Goal: Information Seeking & Learning: Check status

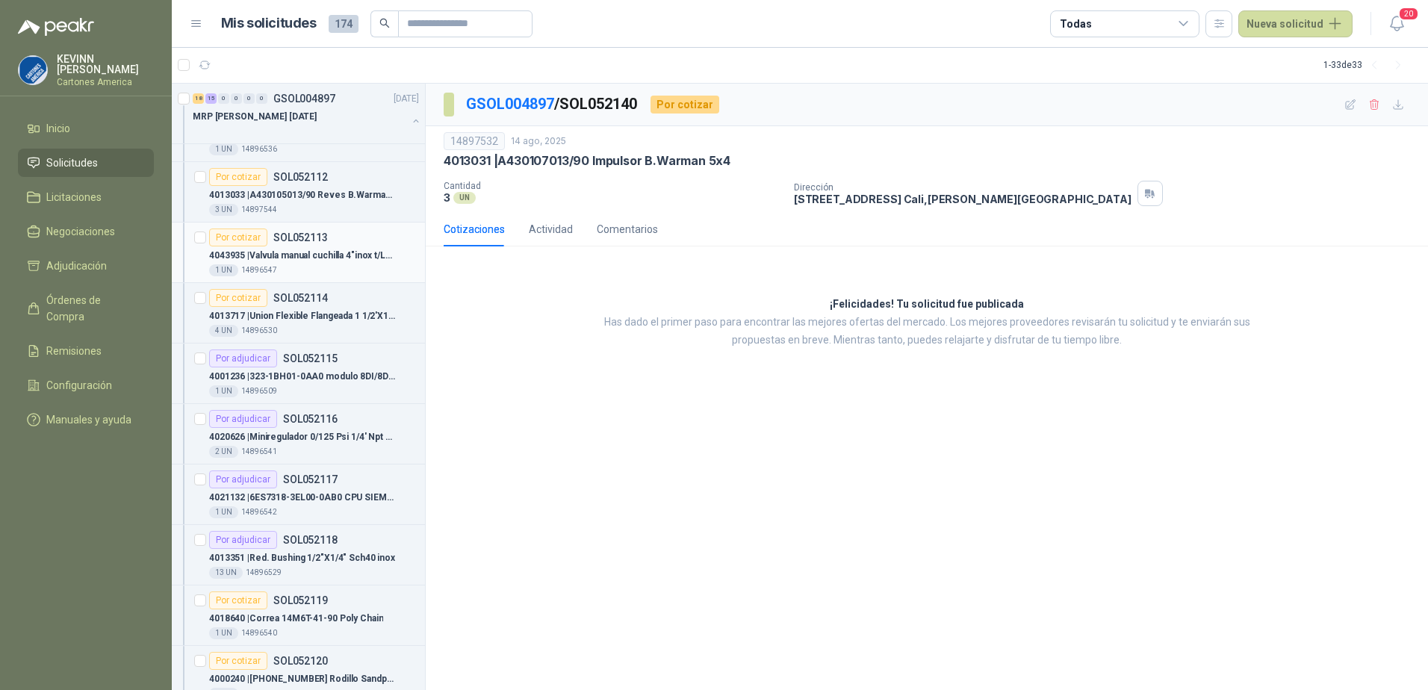
scroll to position [299, 0]
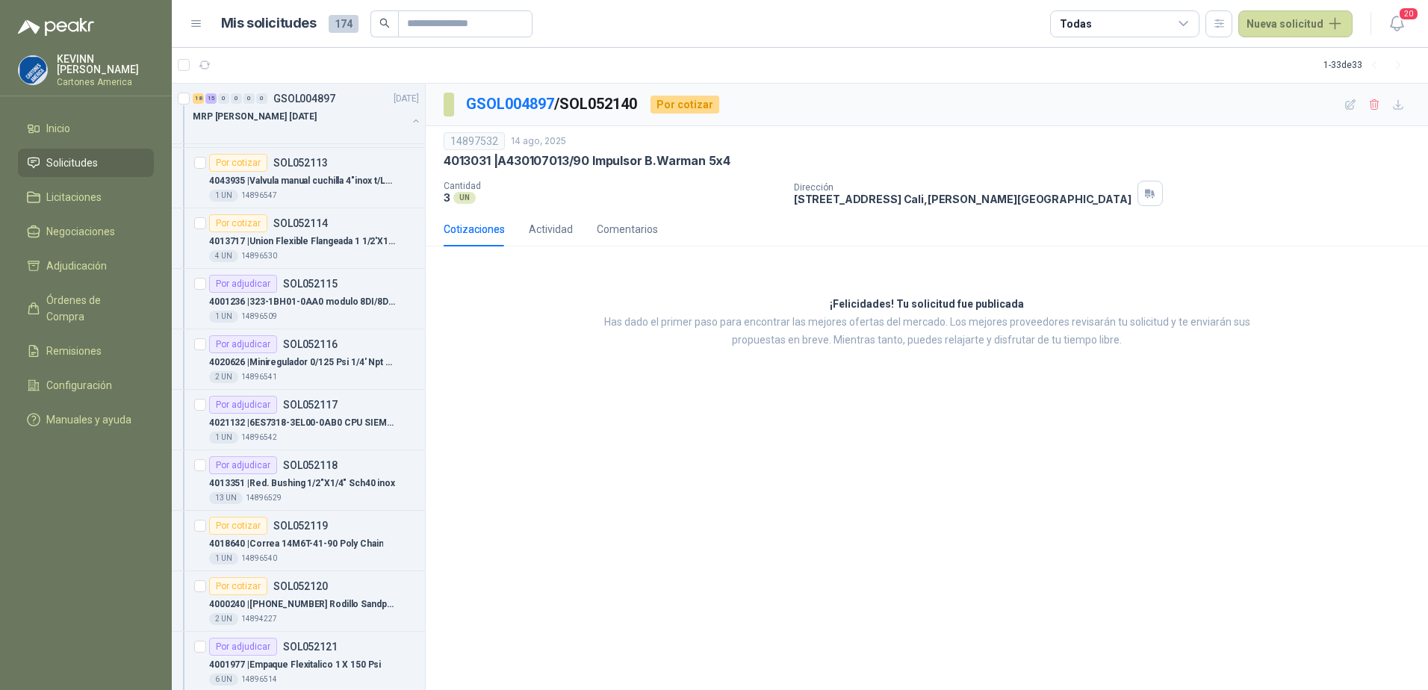
drag, startPoint x: 472, startPoint y: 315, endPoint x: 423, endPoint y: 311, distance: 48.7
click at [471, 316] on div "¡Felicidades! Tu solicitud fue publicada Has dado el primer paso para encontrar…" at bounding box center [927, 322] width 1002 height 128
click at [367, 310] on div "4001236 | 323-1BH01-0AA0 modulo 8DI/8DO *24 VDC" at bounding box center [314, 302] width 210 height 18
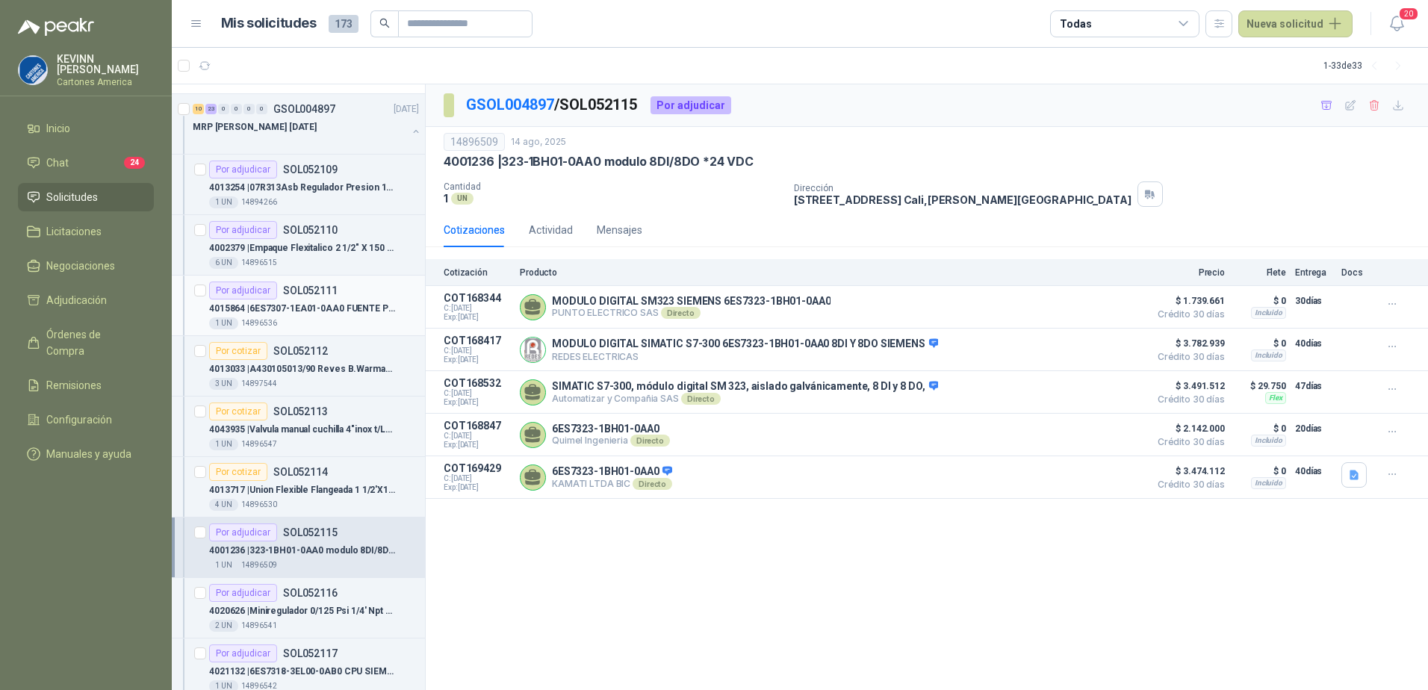
scroll to position [75, 0]
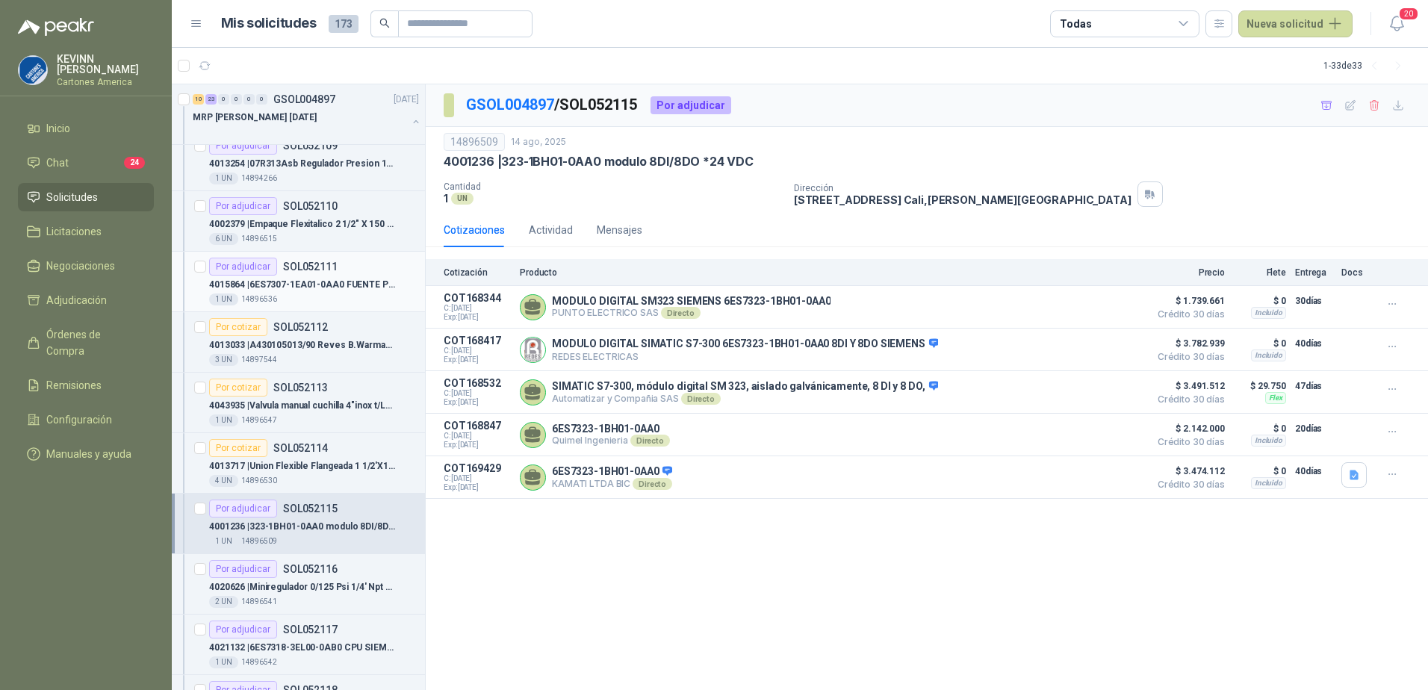
click at [351, 285] on p "4015864 | 6ES7307-1EA01-0AA0 FUENTE PS 307 5A" at bounding box center [302, 285] width 186 height 14
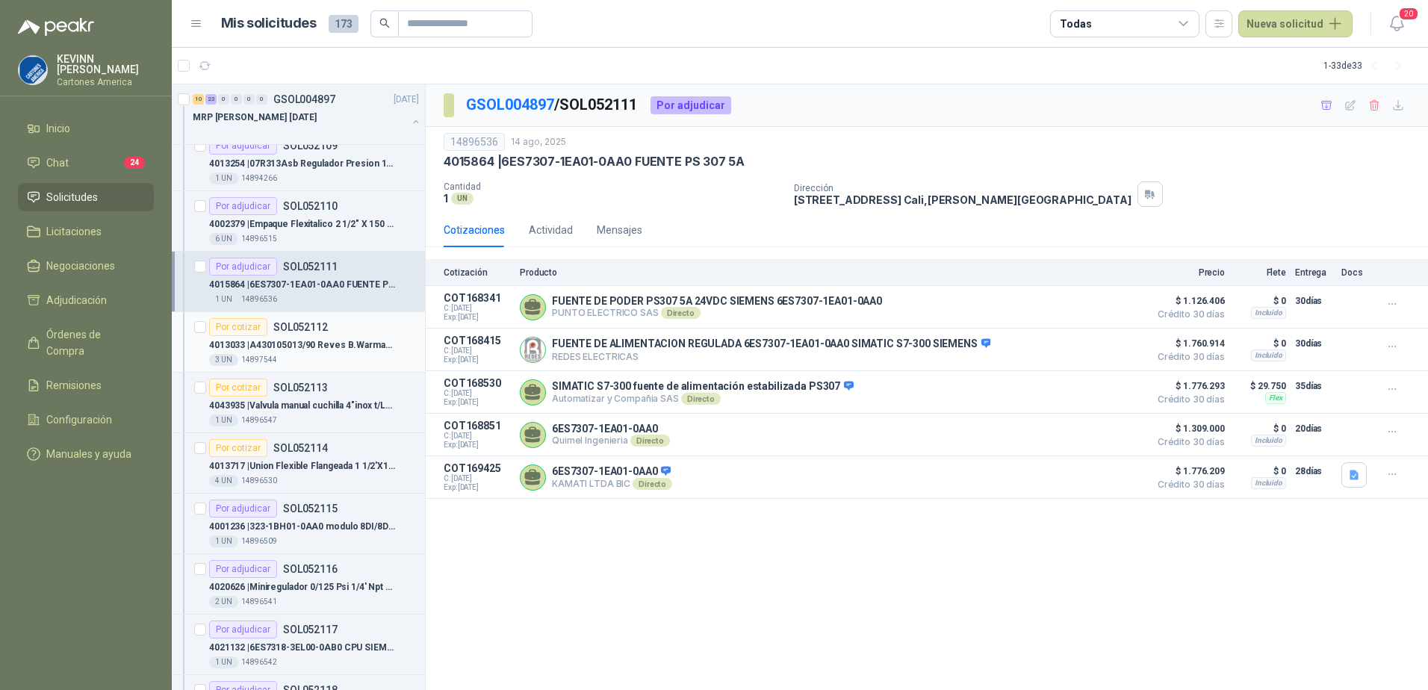
click at [338, 340] on p "4013033 | A430105013/90 Reves [PERSON_NAME] L Prensa5x4" at bounding box center [302, 345] width 186 height 14
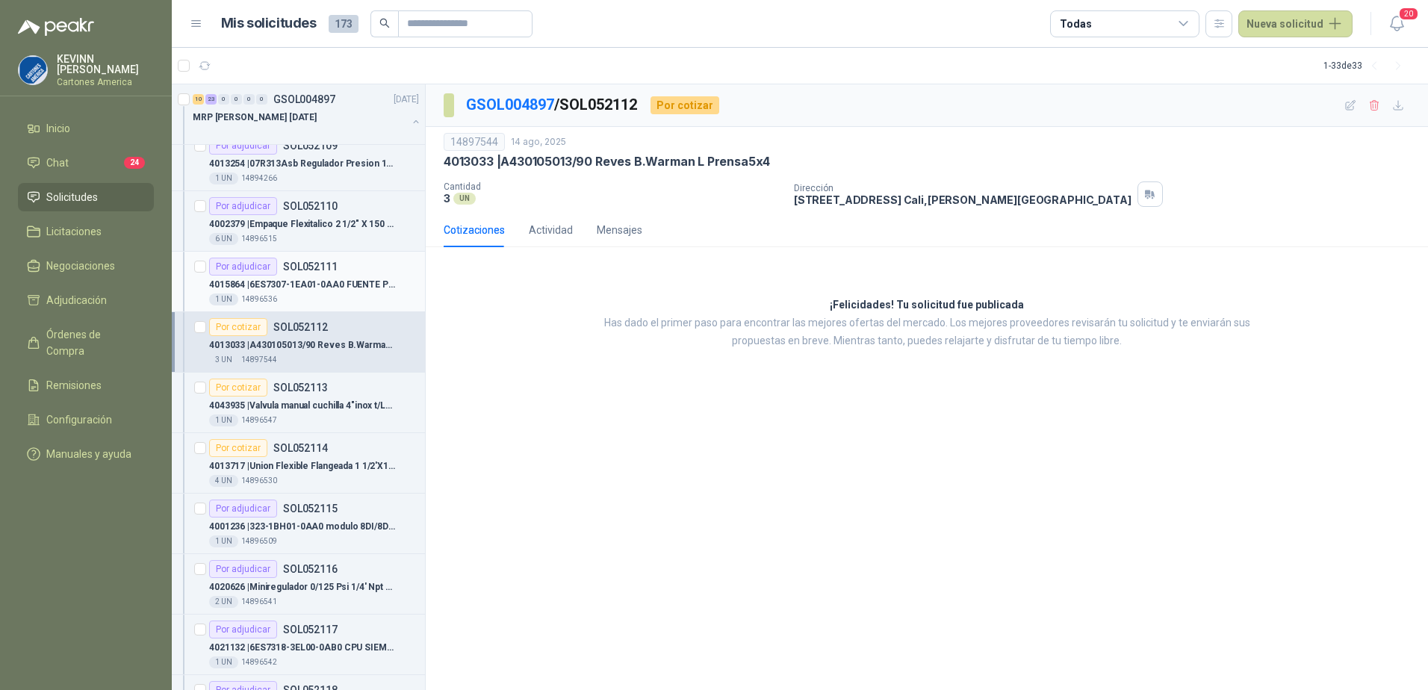
click at [326, 293] on div "4015864 | 6ES7307-1EA01-0AA0 FUENTE PS 307 5A" at bounding box center [314, 285] width 210 height 18
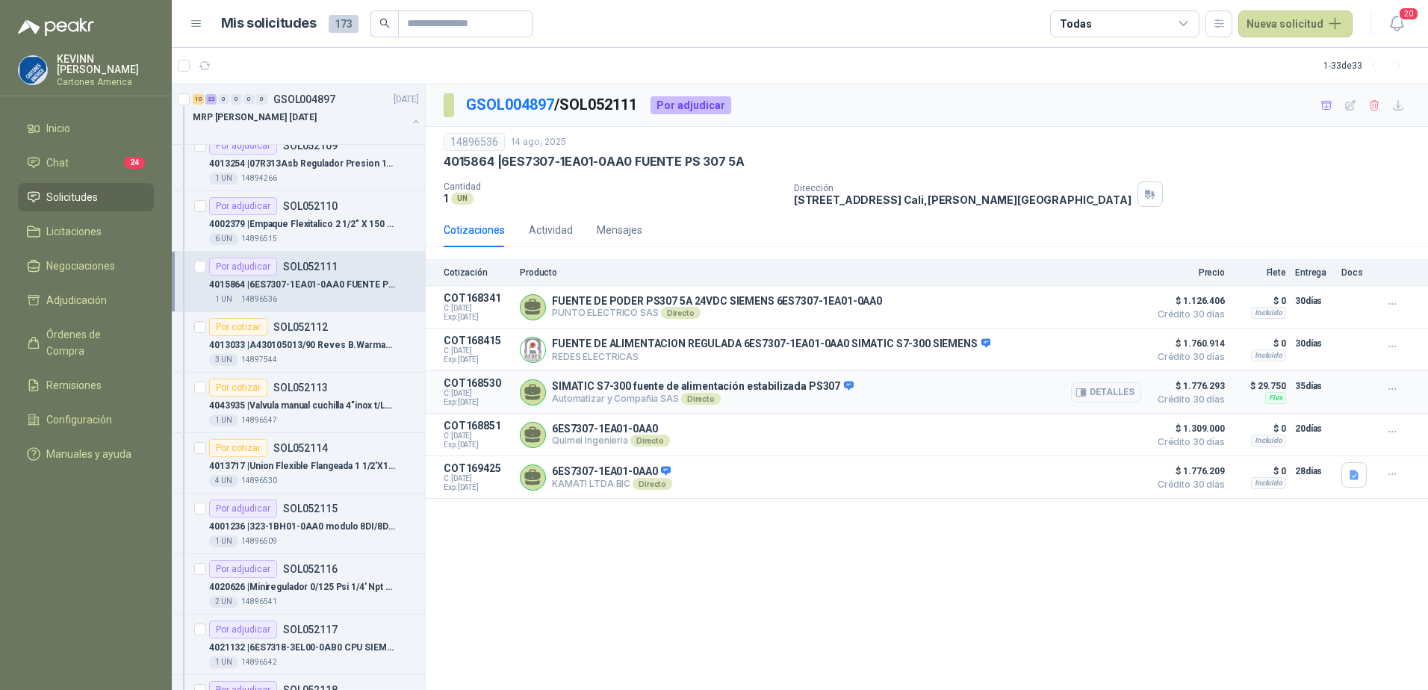
click at [1269, 398] on div "Flex" at bounding box center [1275, 398] width 21 height 12
click at [340, 359] on div "3 UN 14897544" at bounding box center [314, 360] width 210 height 12
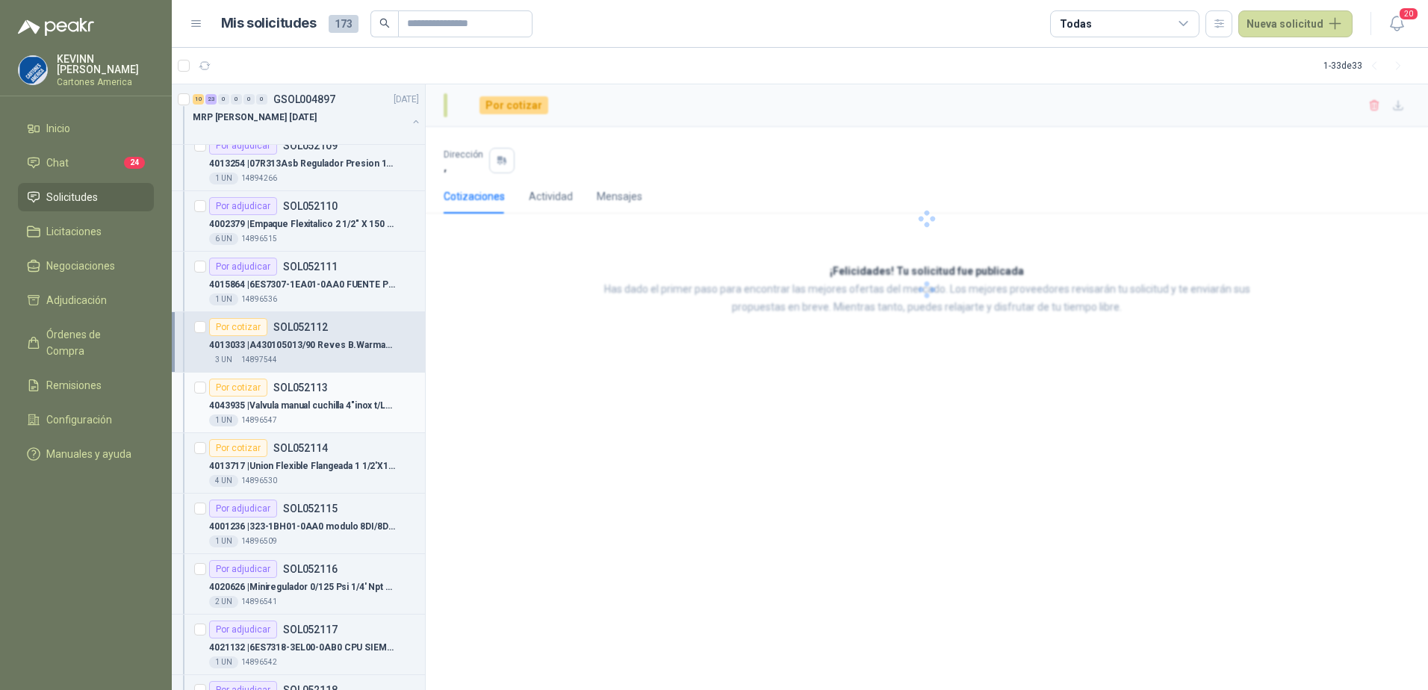
click at [362, 408] on p "4043935 | Valvula manual cuchilla 4"inox t/LUG Orbinox o Velan" at bounding box center [302, 406] width 186 height 14
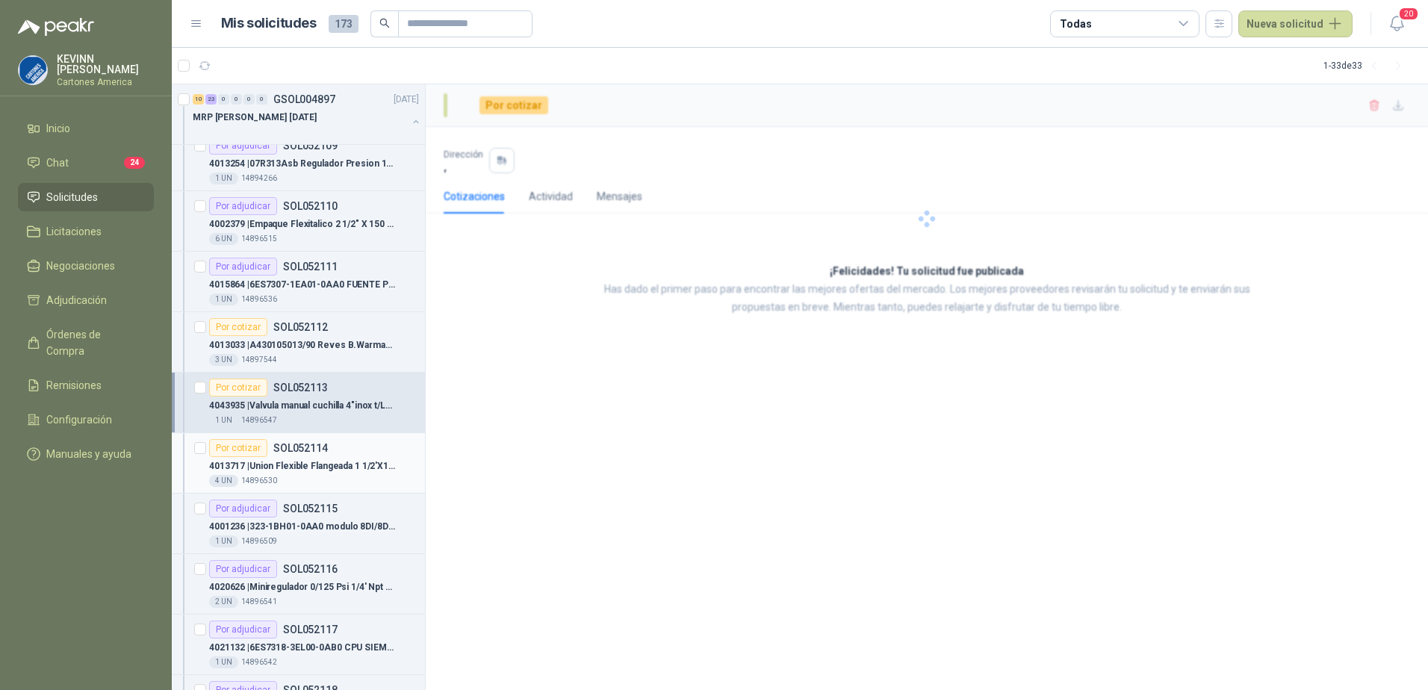
click at [309, 466] on p "4013717 | Union Flexible Flangeada 1 1/2'X12'" at bounding box center [302, 466] width 186 height 14
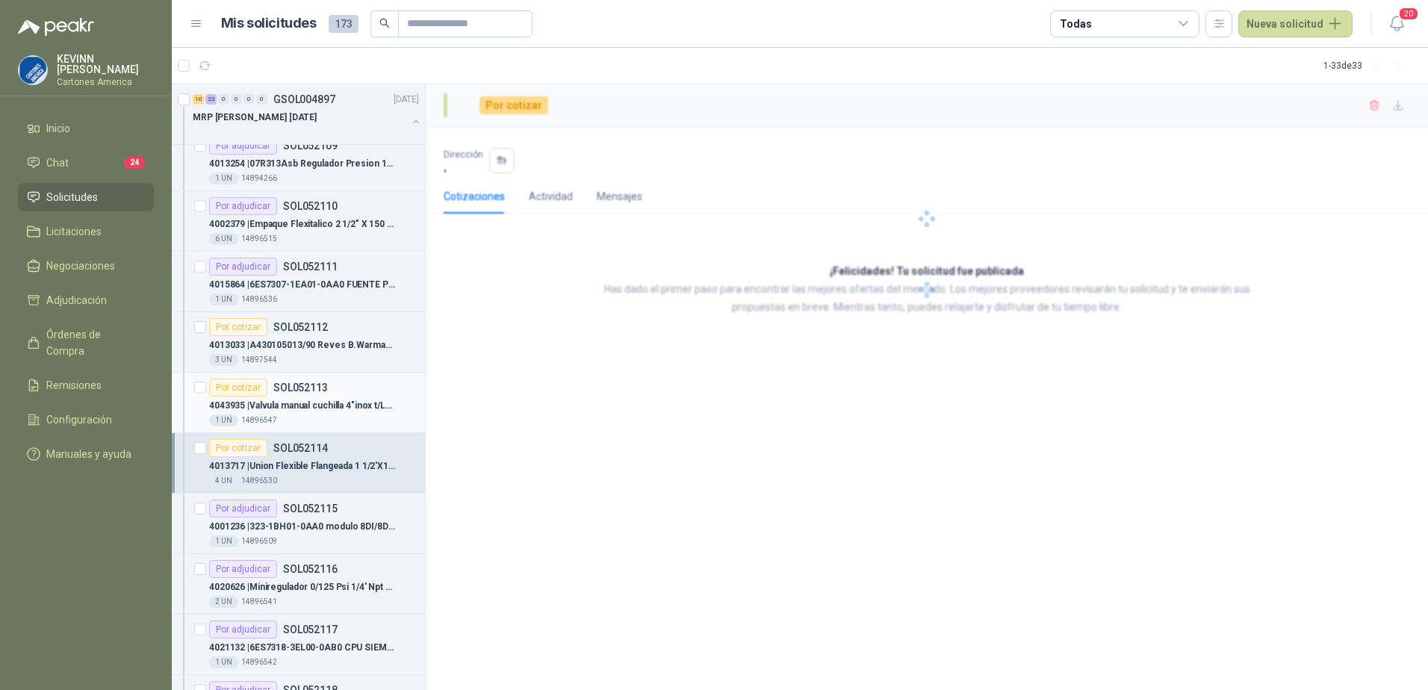
click at [321, 412] on p "4043935 | Valvula manual cuchilla 4"inox t/LUG Orbinox o Velan" at bounding box center [302, 406] width 186 height 14
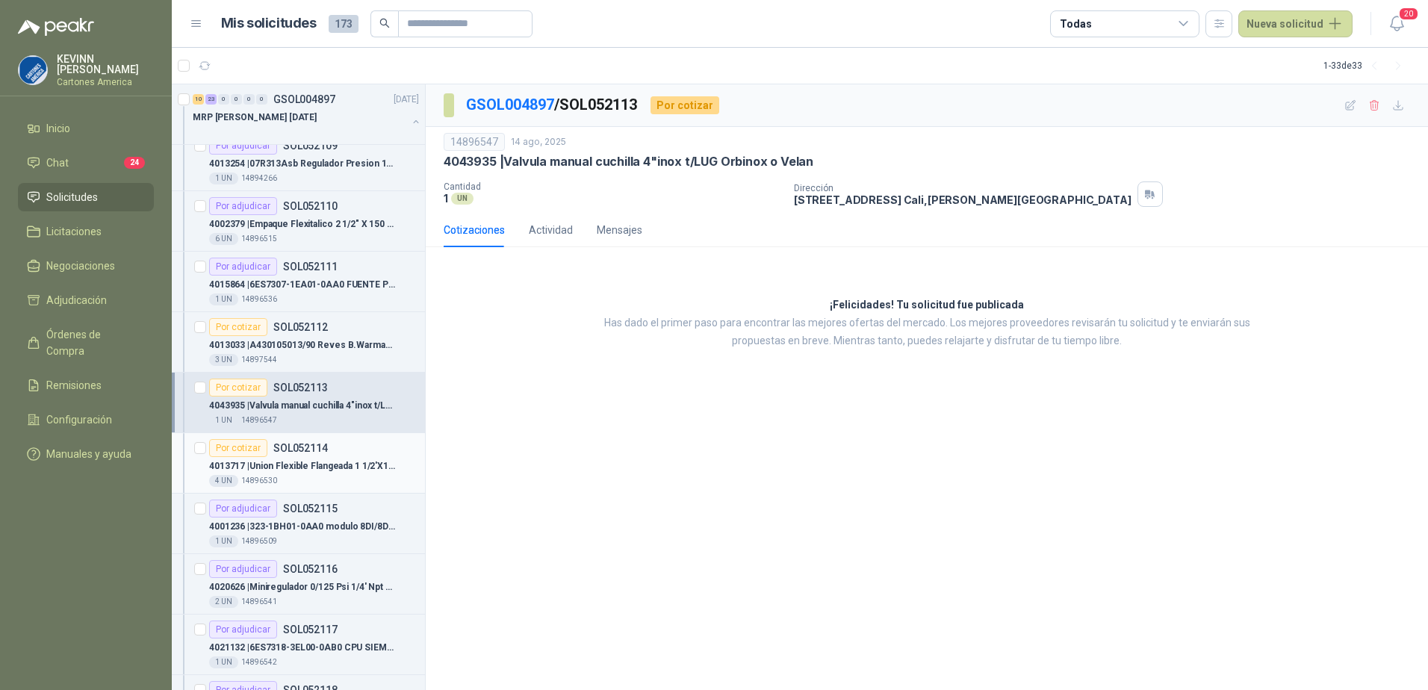
click at [299, 456] on div "Por cotizar SOL052114" at bounding box center [268, 448] width 119 height 18
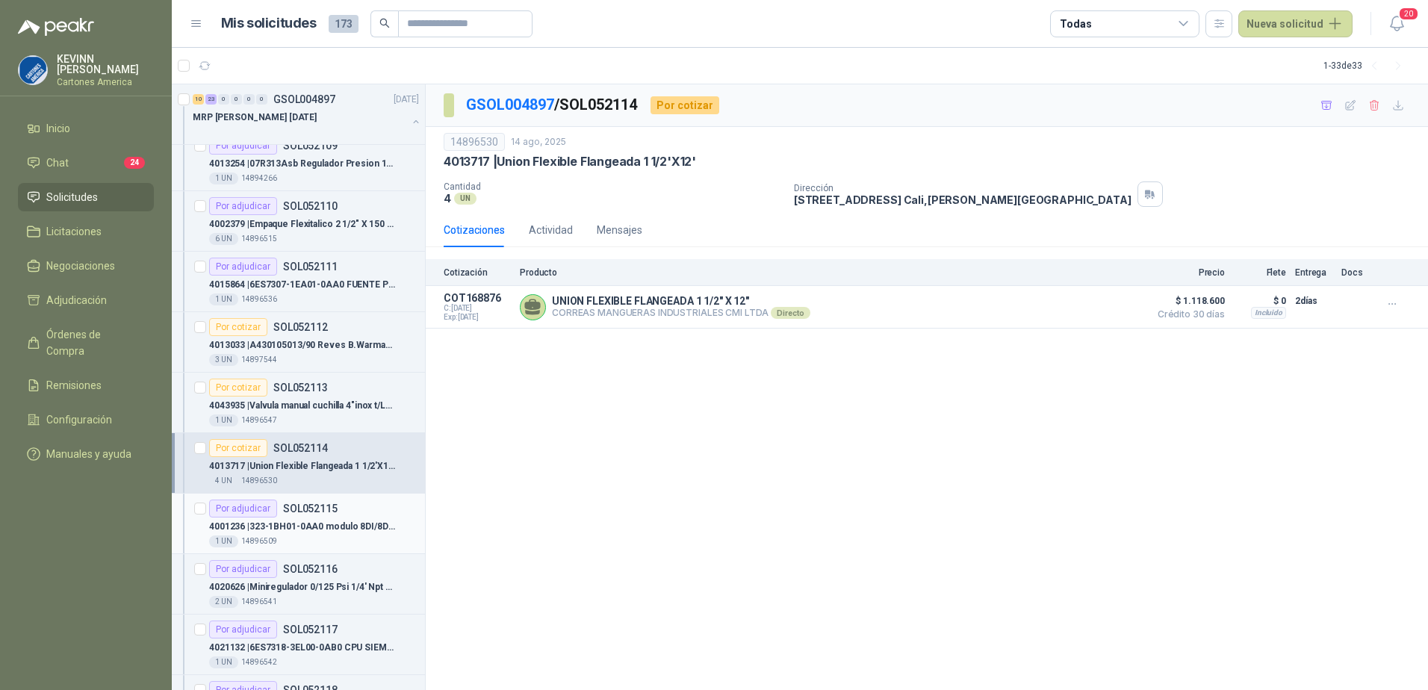
click at [308, 496] on article "Por adjudicar SOL052115 4001236 | 323-1BH01-0AA0 modulo 8DI/8DO *24 VDC 1 UN 1…" at bounding box center [298, 524] width 253 height 60
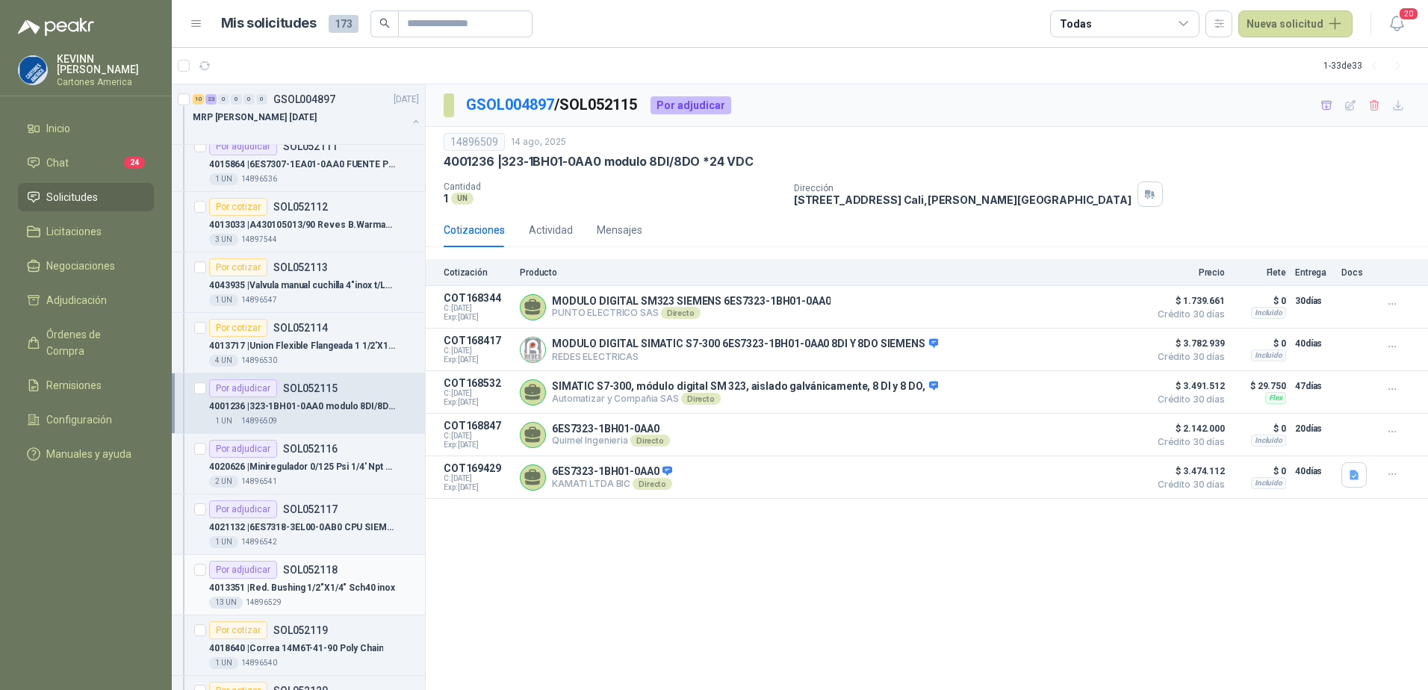
scroll to position [224, 0]
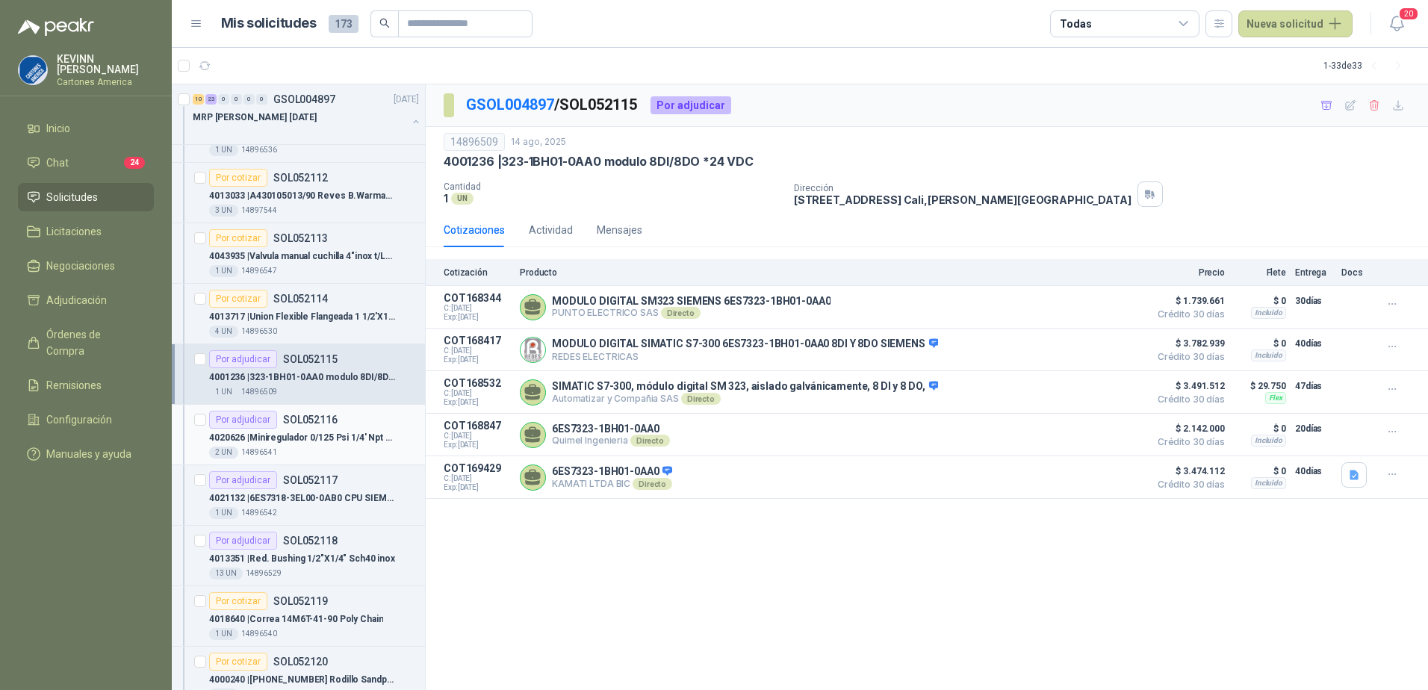
click at [335, 444] on p "4020626 | Miniregulador 0/125 Psi 1/4' Npt [PERSON_NAME]" at bounding box center [302, 438] width 186 height 14
click at [339, 487] on div "Por adjudicar SOL052117" at bounding box center [314, 480] width 210 height 18
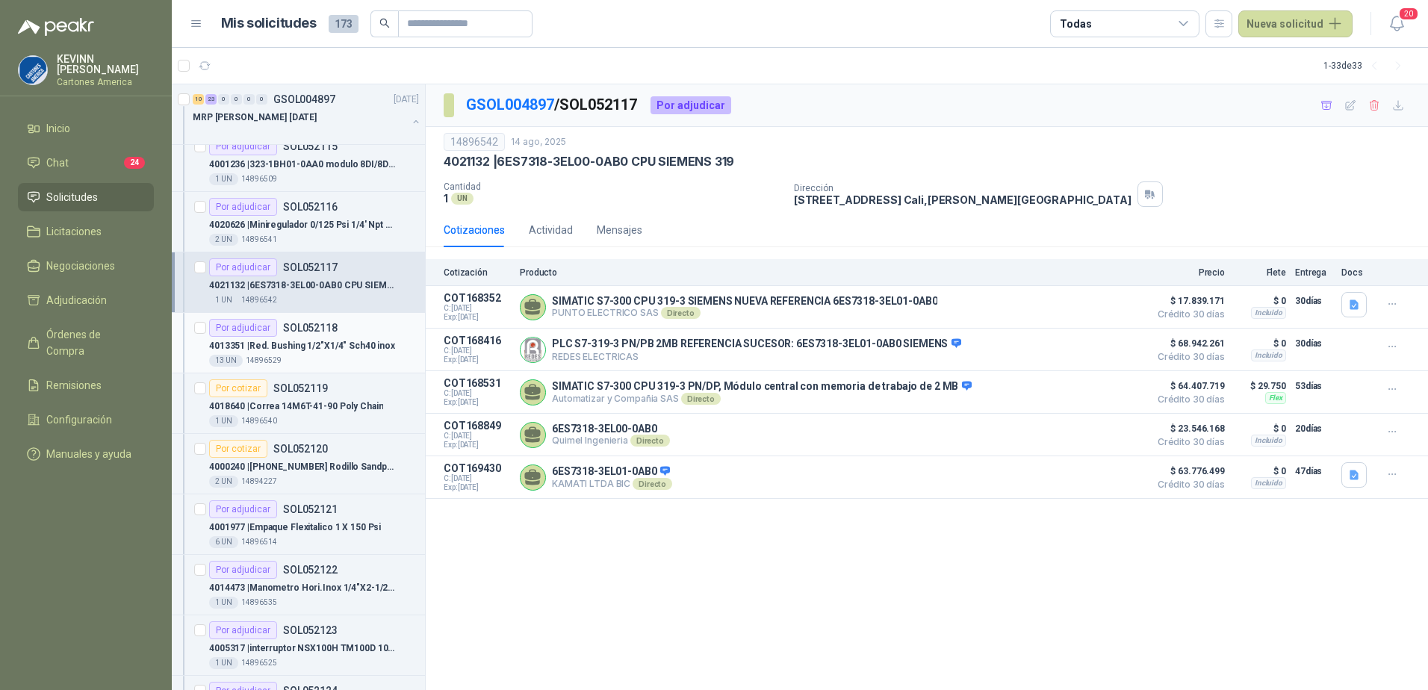
scroll to position [448, 0]
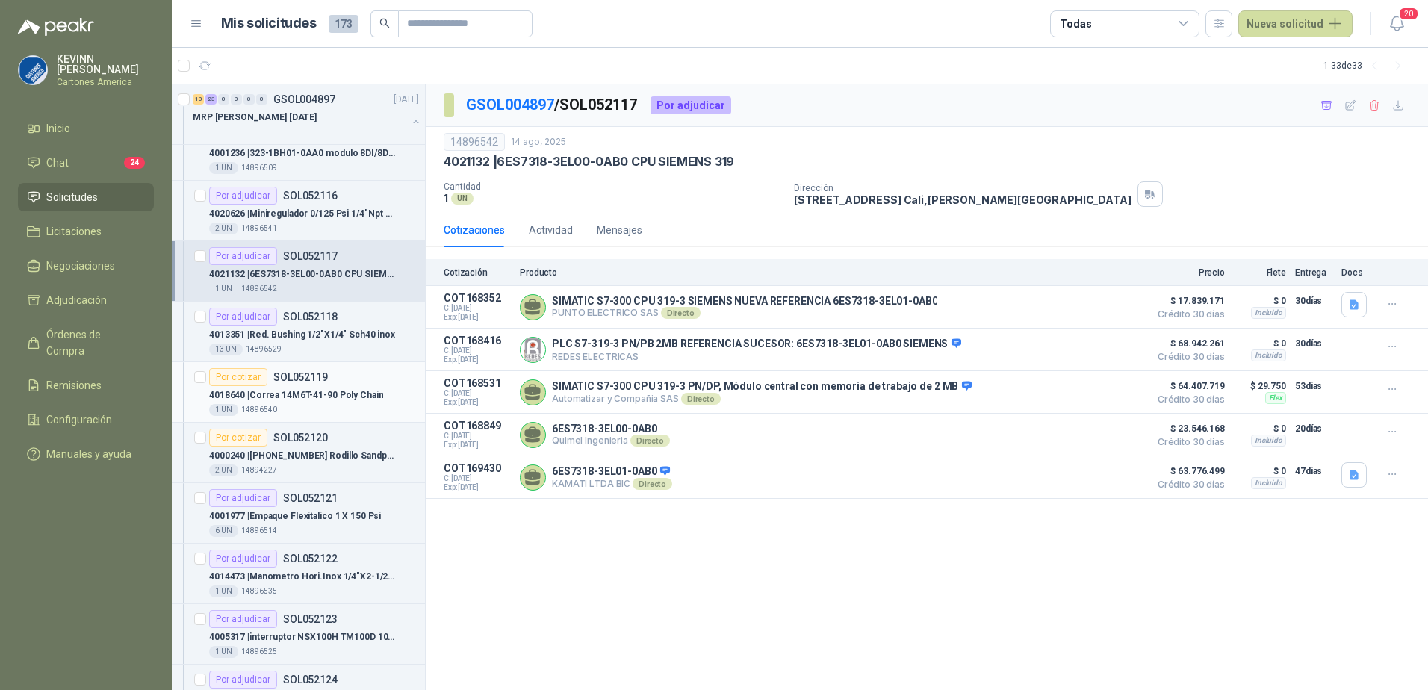
click at [347, 396] on p "4018640 | [PERSON_NAME] 14M6T-41-90 Poly Chain" at bounding box center [296, 395] width 174 height 14
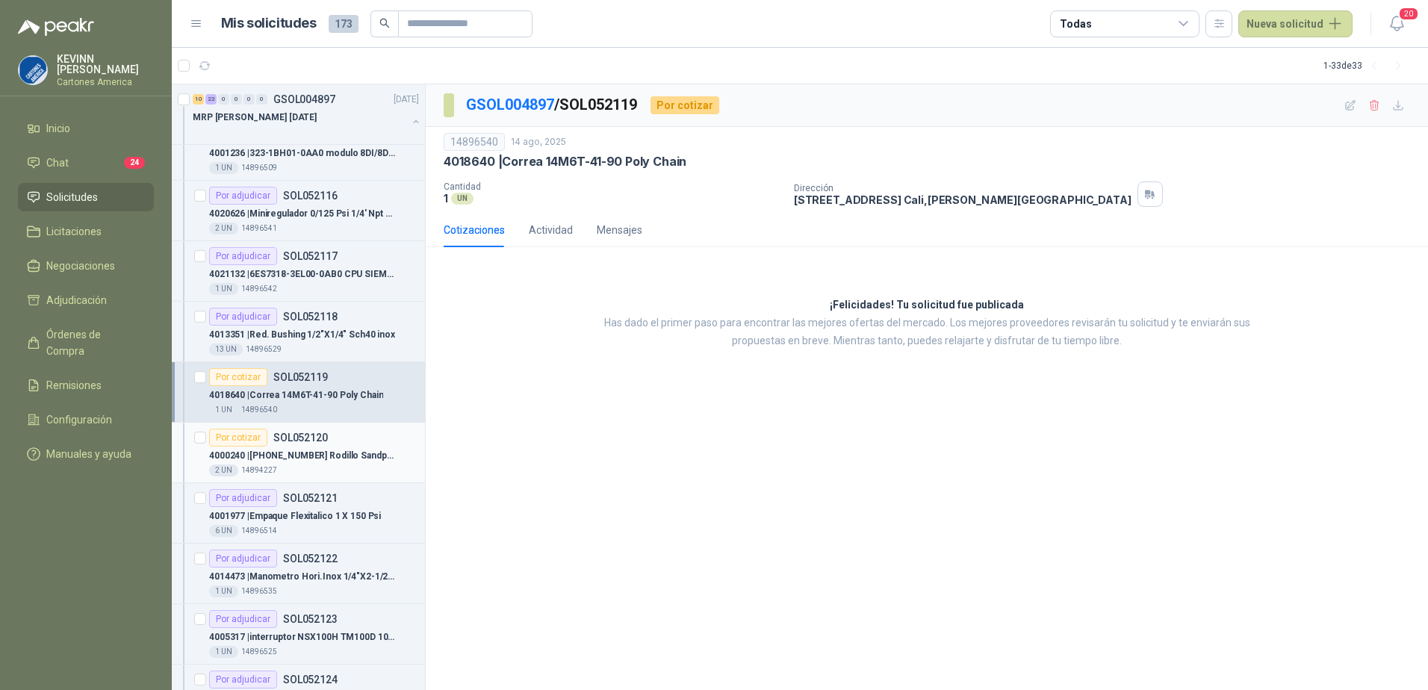
click at [322, 453] on p "4000240 | [PHONE_NUMBER] Rodillo Sandpiper" at bounding box center [302, 456] width 186 height 14
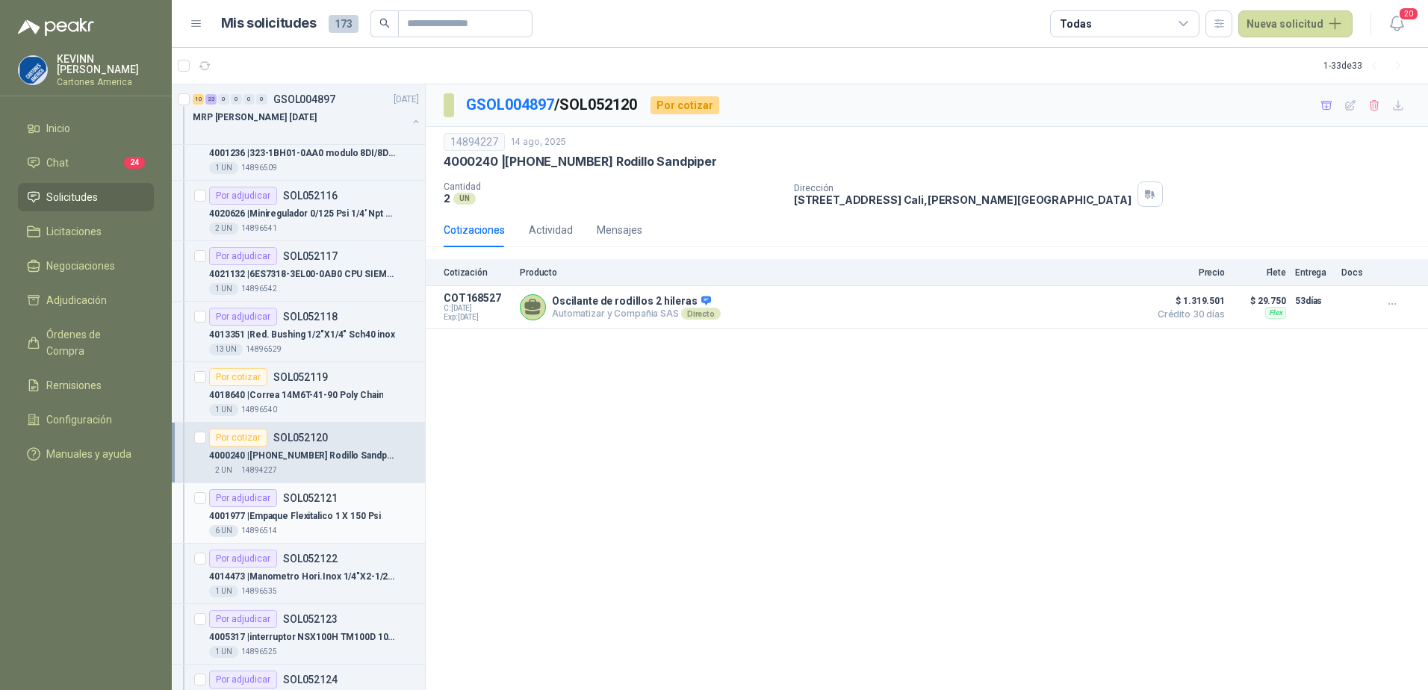
click at [344, 509] on p "4001977 | Empaque Flexitalico 1 X 150 Psi" at bounding box center [295, 516] width 172 height 14
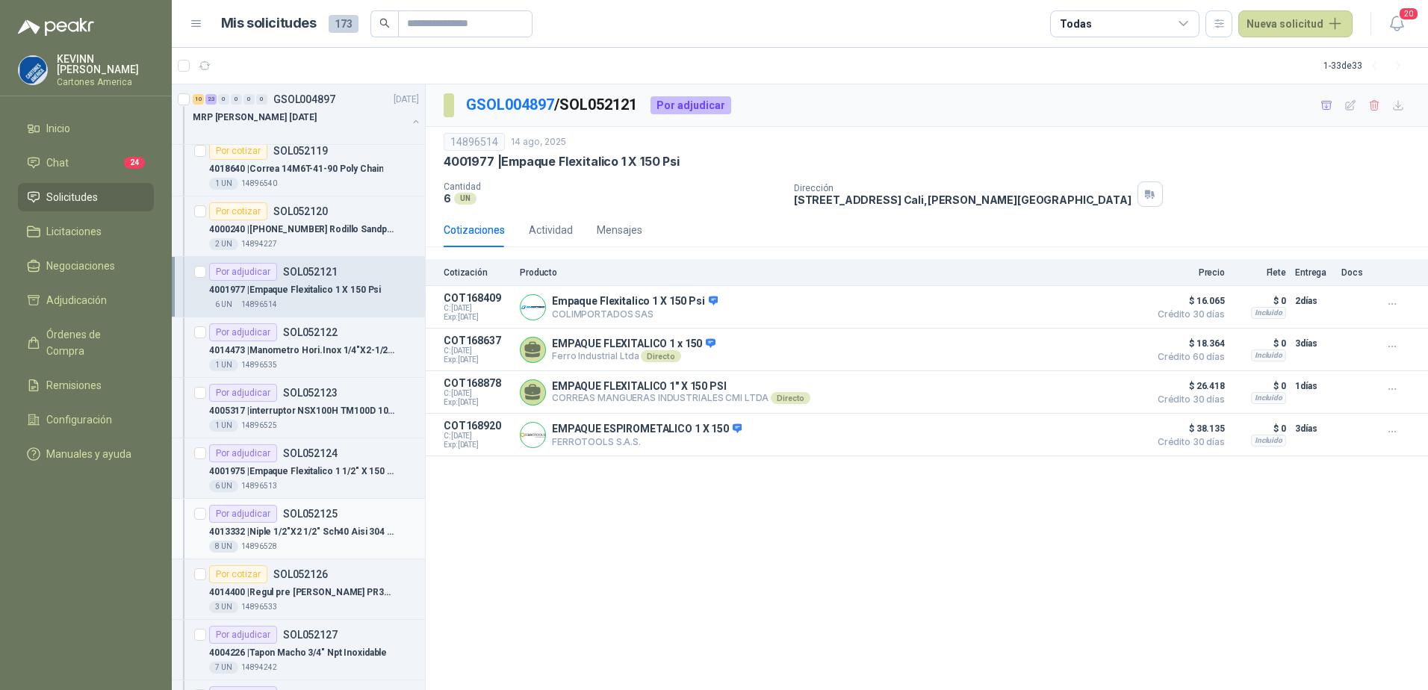
scroll to position [747, 0]
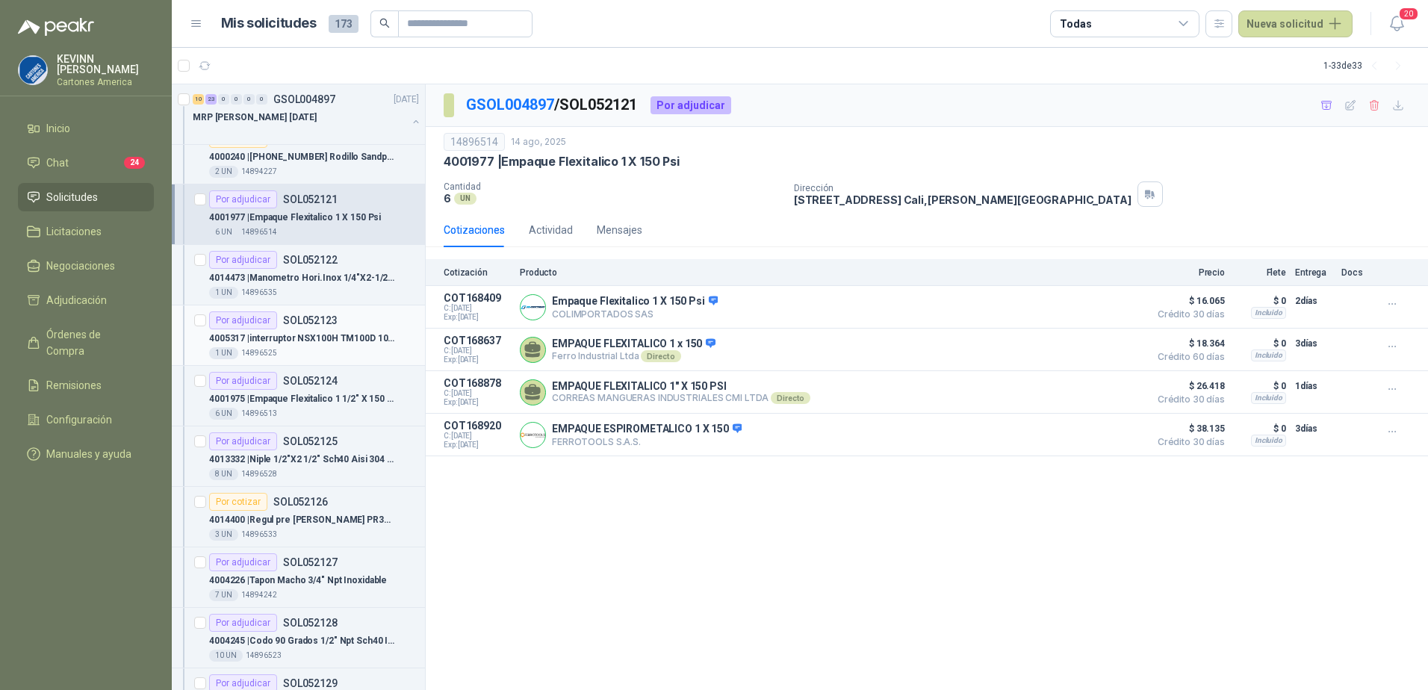
click at [298, 329] on div "Por adjudicar SOL052123" at bounding box center [273, 320] width 128 height 18
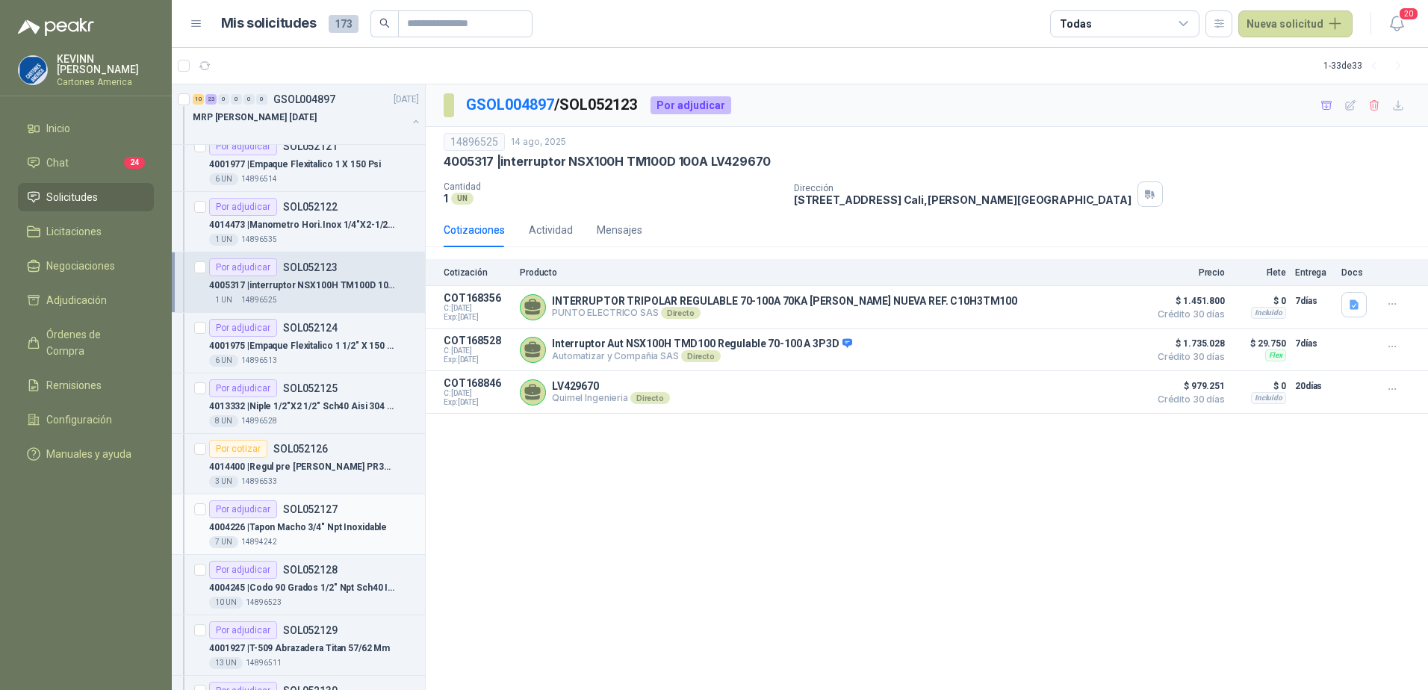
scroll to position [822, 0]
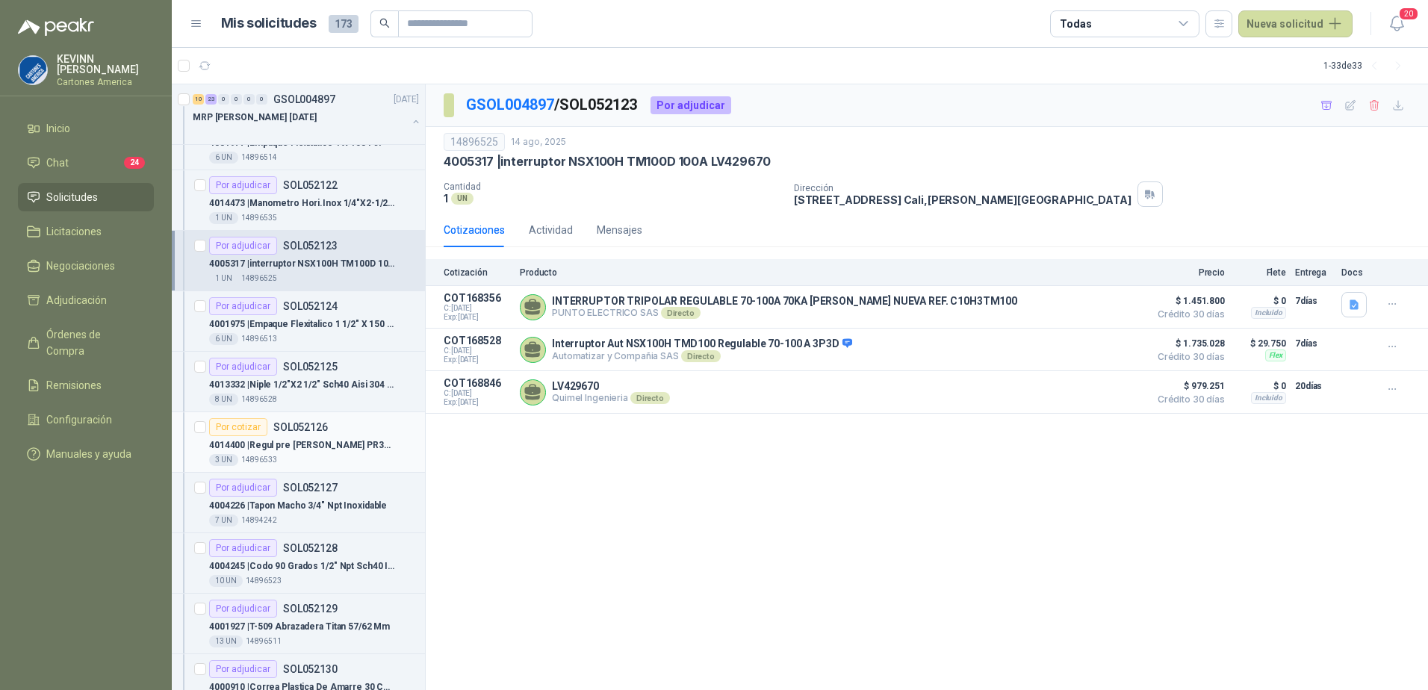
click at [329, 456] on div "3 UN 14896533" at bounding box center [314, 460] width 210 height 12
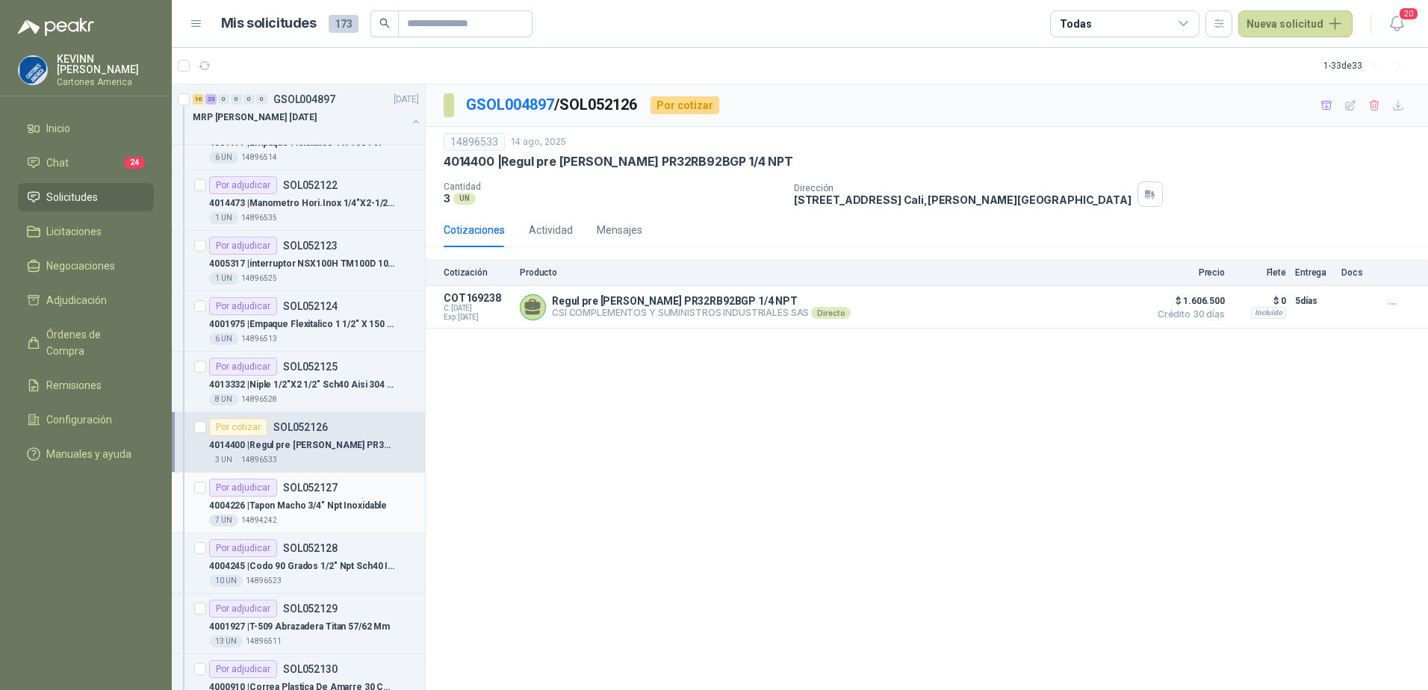
click at [305, 509] on p "4004226 | Tapon Macho 3/4" Npt Inoxidable" at bounding box center [298, 506] width 178 height 14
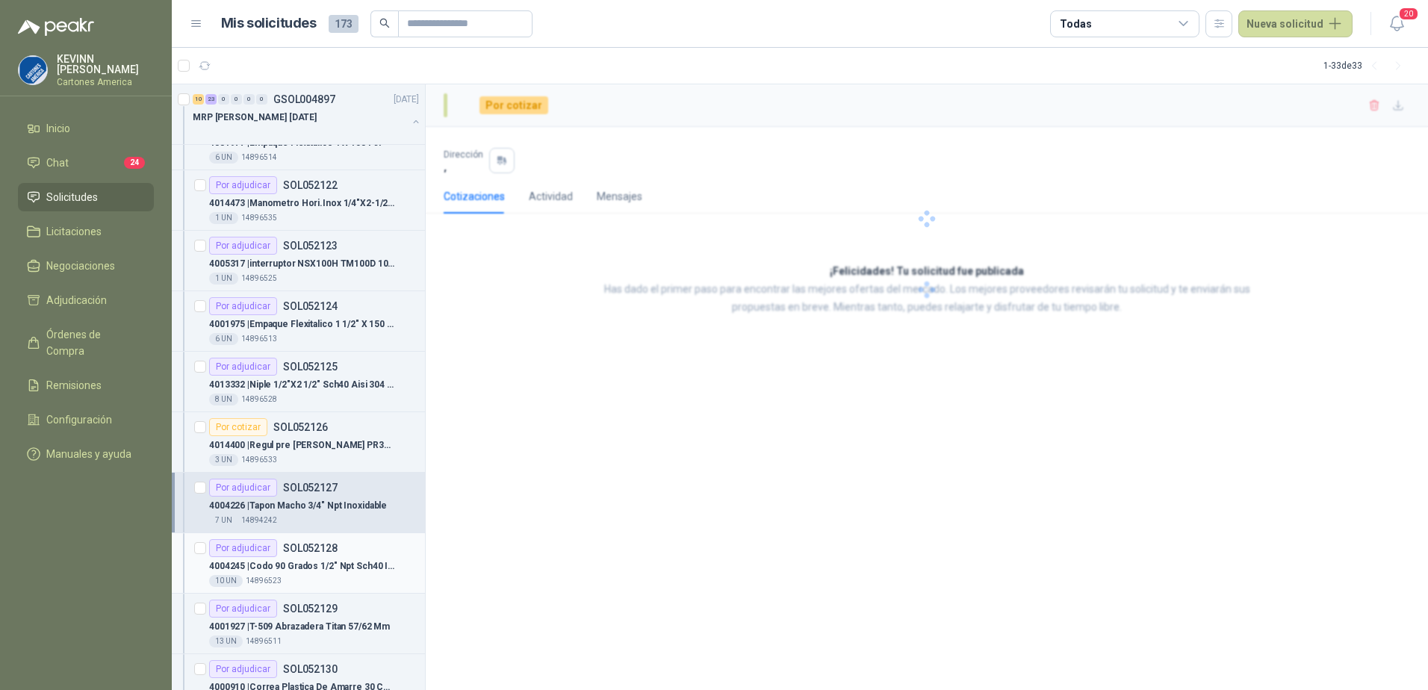
click at [311, 553] on p "SOL052128" at bounding box center [310, 548] width 55 height 10
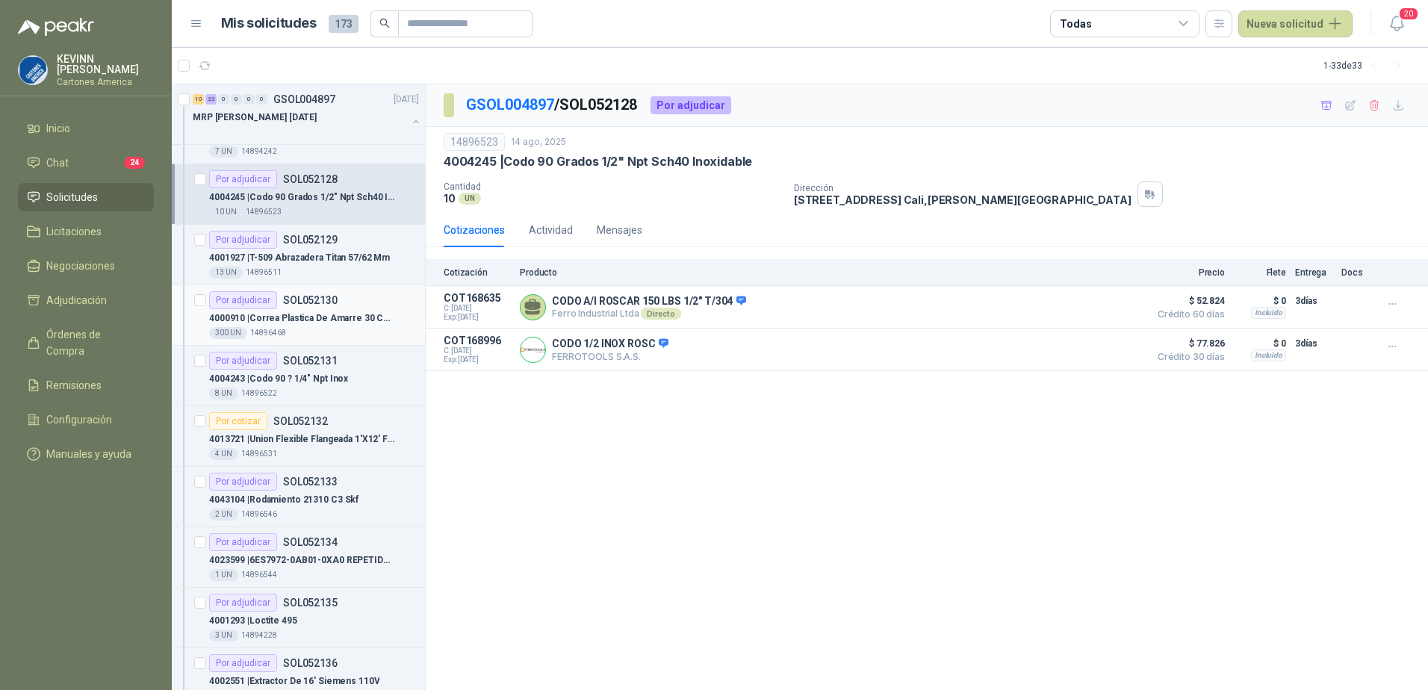
scroll to position [1195, 0]
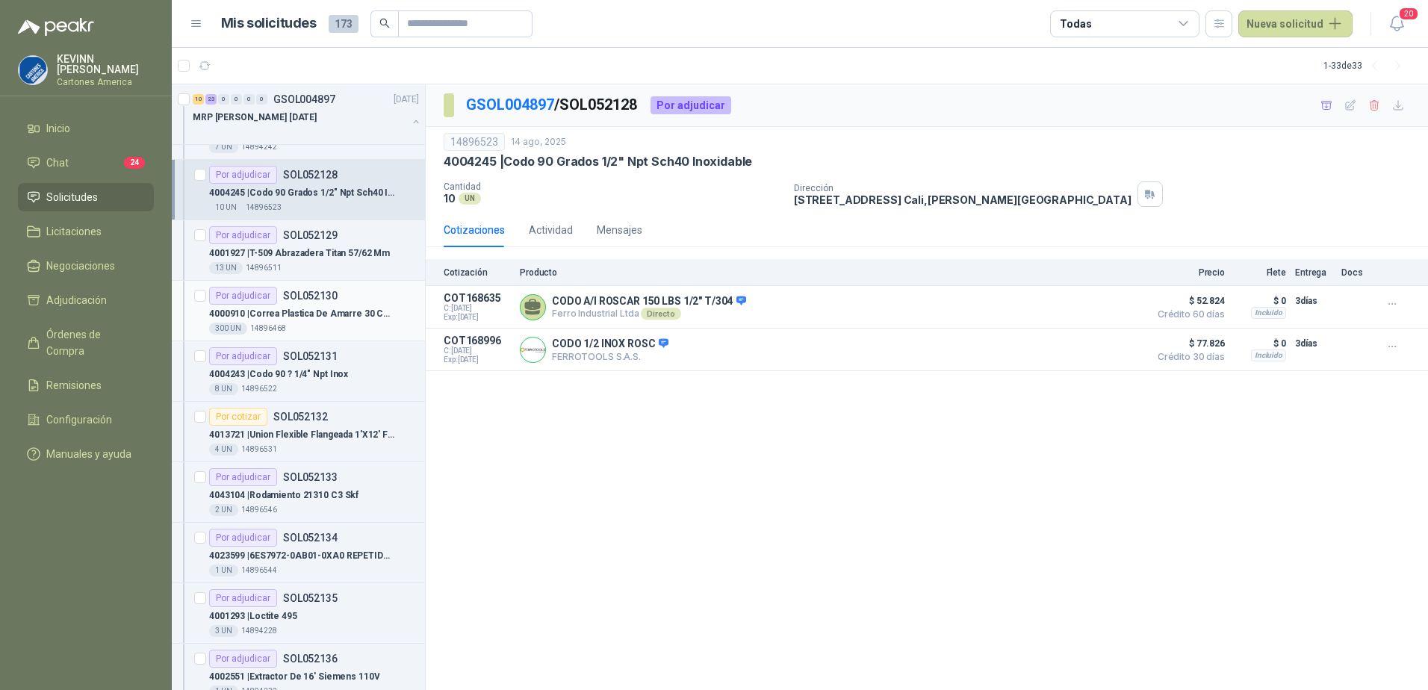
click at [321, 308] on p "4000910 | [PERSON_NAME] Plastica De Amarre 30 Cms" at bounding box center [302, 314] width 186 height 14
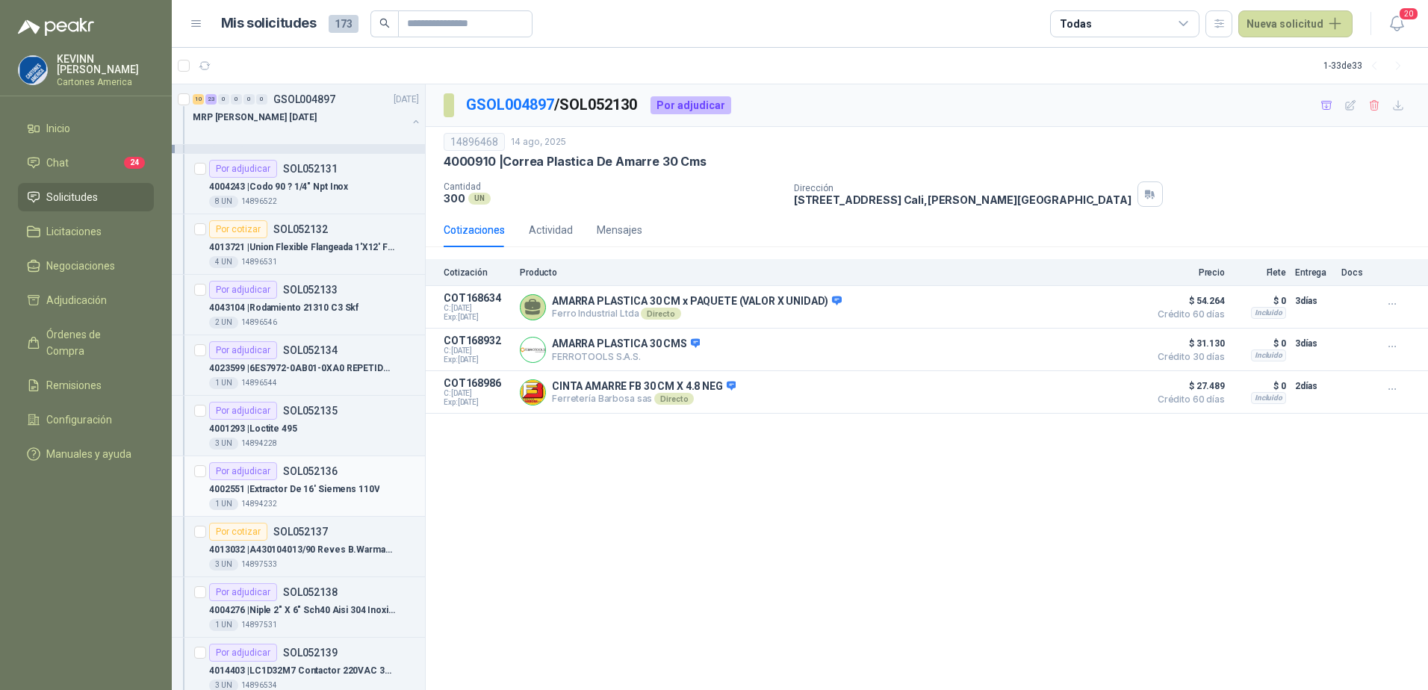
scroll to position [1344, 0]
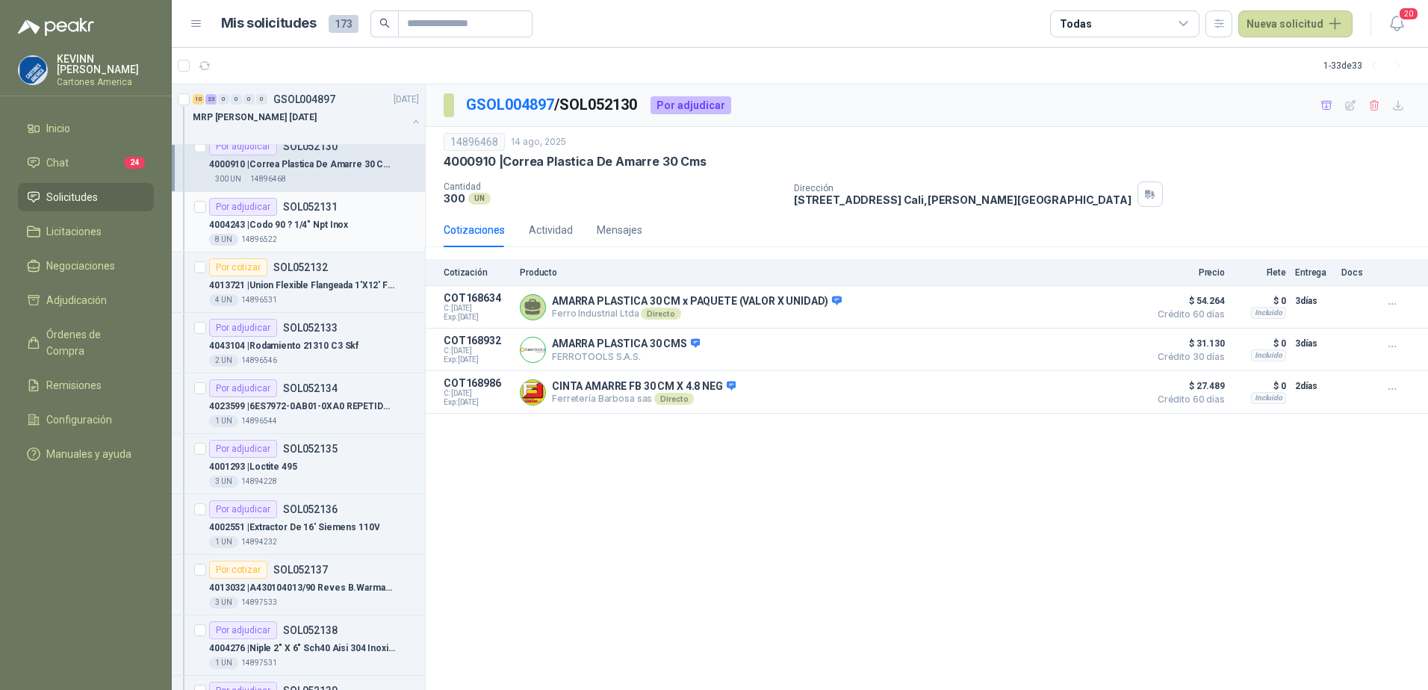
click at [327, 230] on p "4004243 | Codo 90 ? 1/4" Npt Inox" at bounding box center [278, 225] width 139 height 14
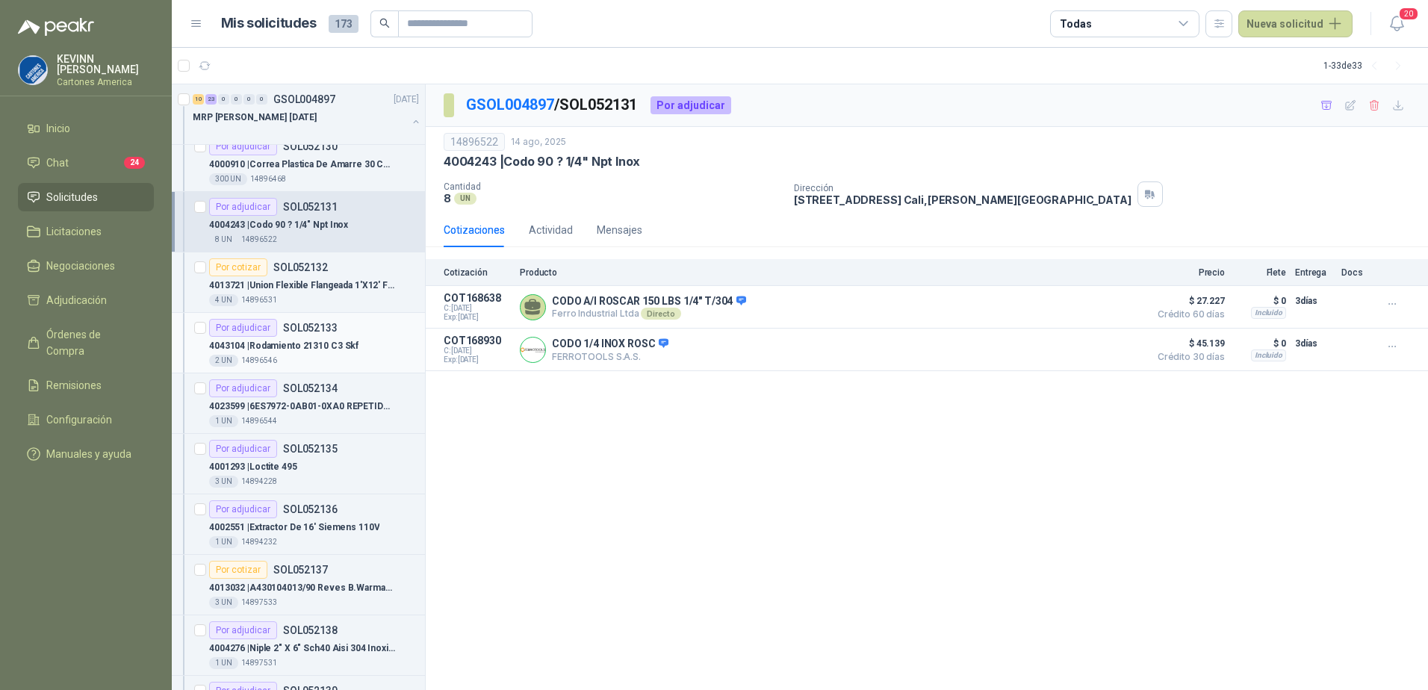
click at [328, 337] on div "4043104 | Rodamiento 21310 C3 Skf" at bounding box center [314, 346] width 210 height 18
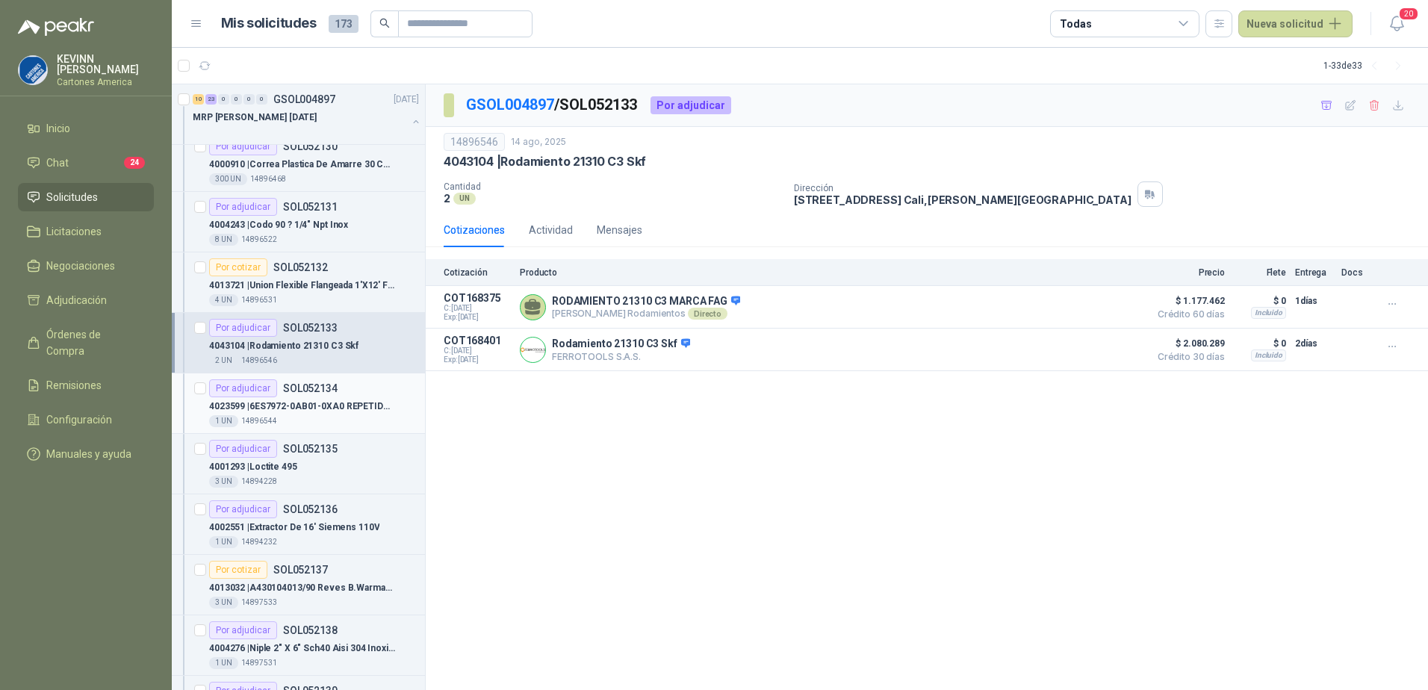
click at [314, 418] on div "1 UN 14896544" at bounding box center [314, 421] width 210 height 12
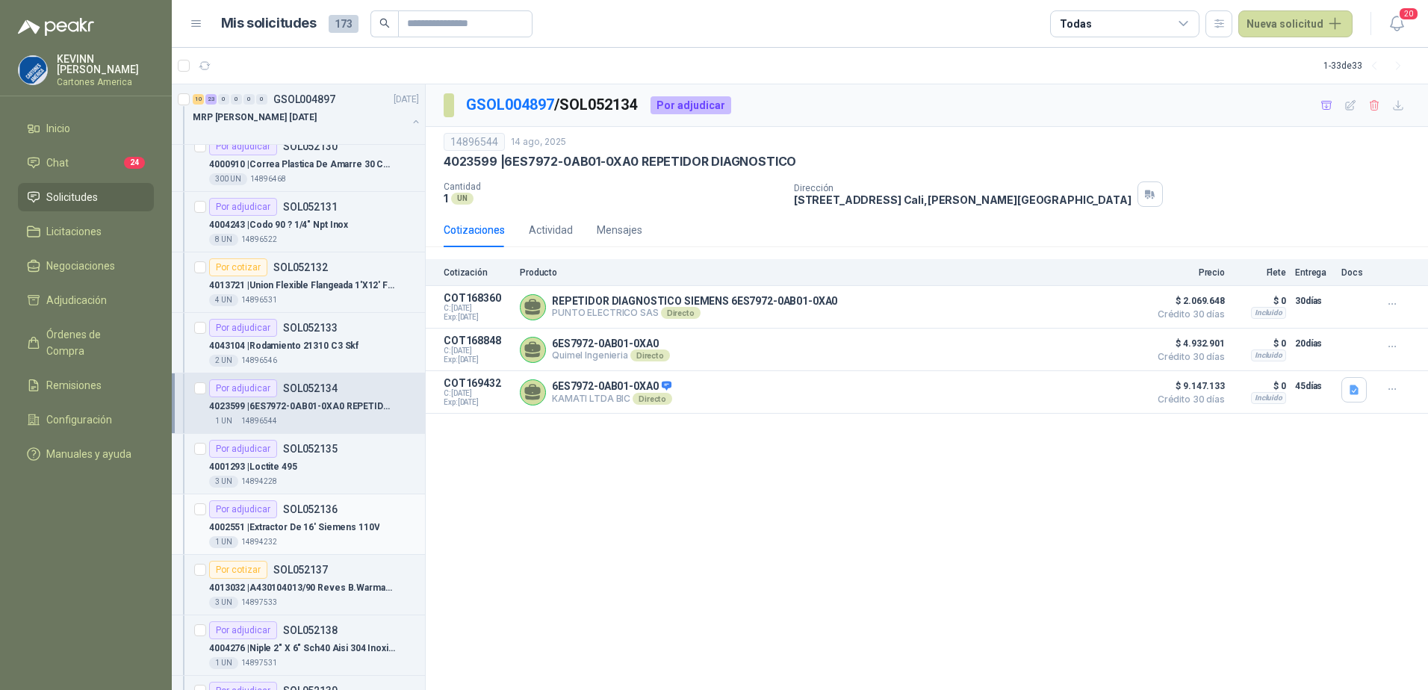
click at [317, 531] on p "4002551 | Extractor De 16' Siemens 110V" at bounding box center [294, 528] width 170 height 14
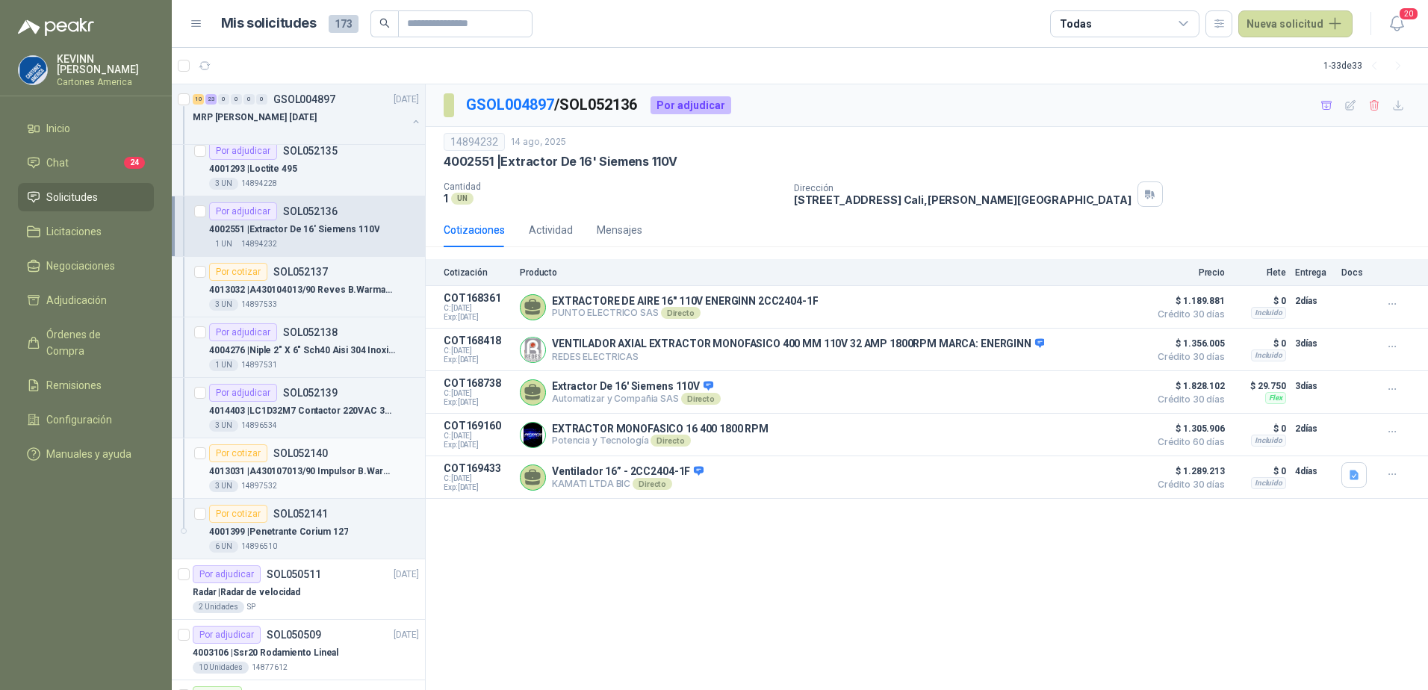
scroll to position [1643, 0]
click at [340, 397] on div "Por adjudicar SOL052139" at bounding box center [314, 392] width 210 height 18
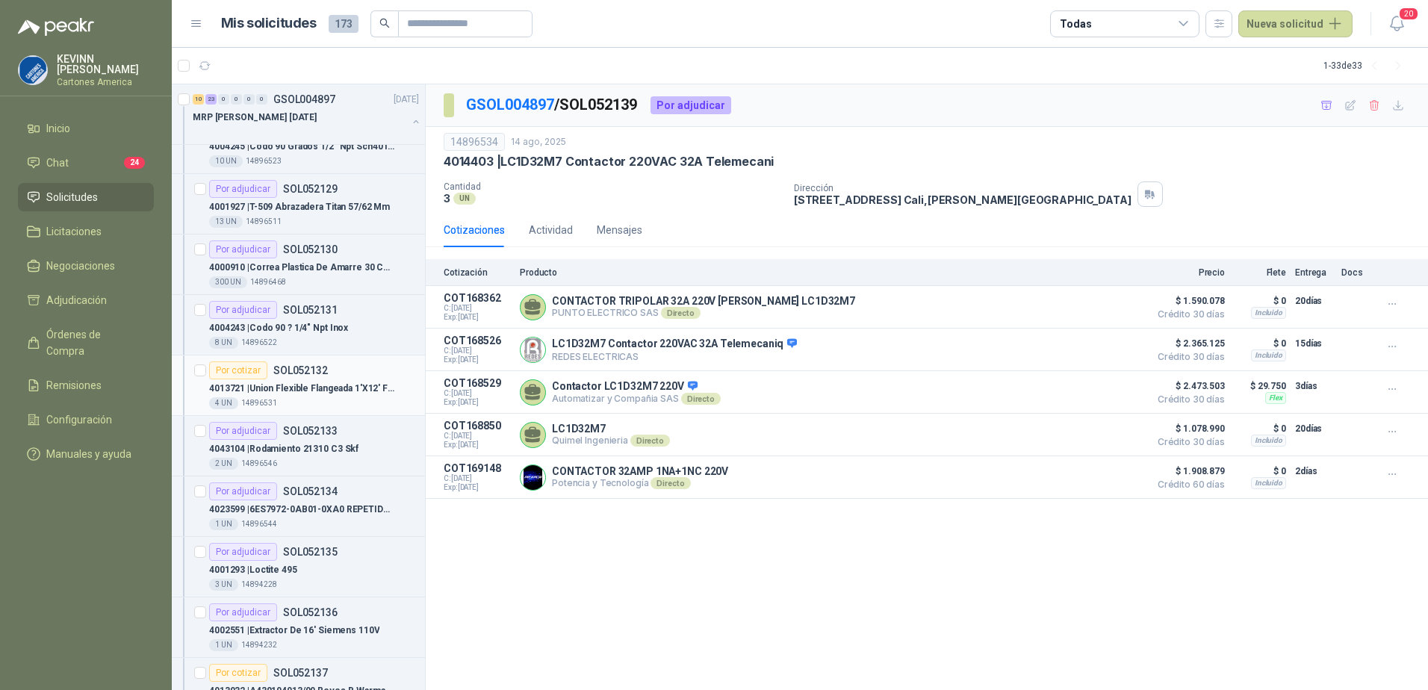
scroll to position [1195, 0]
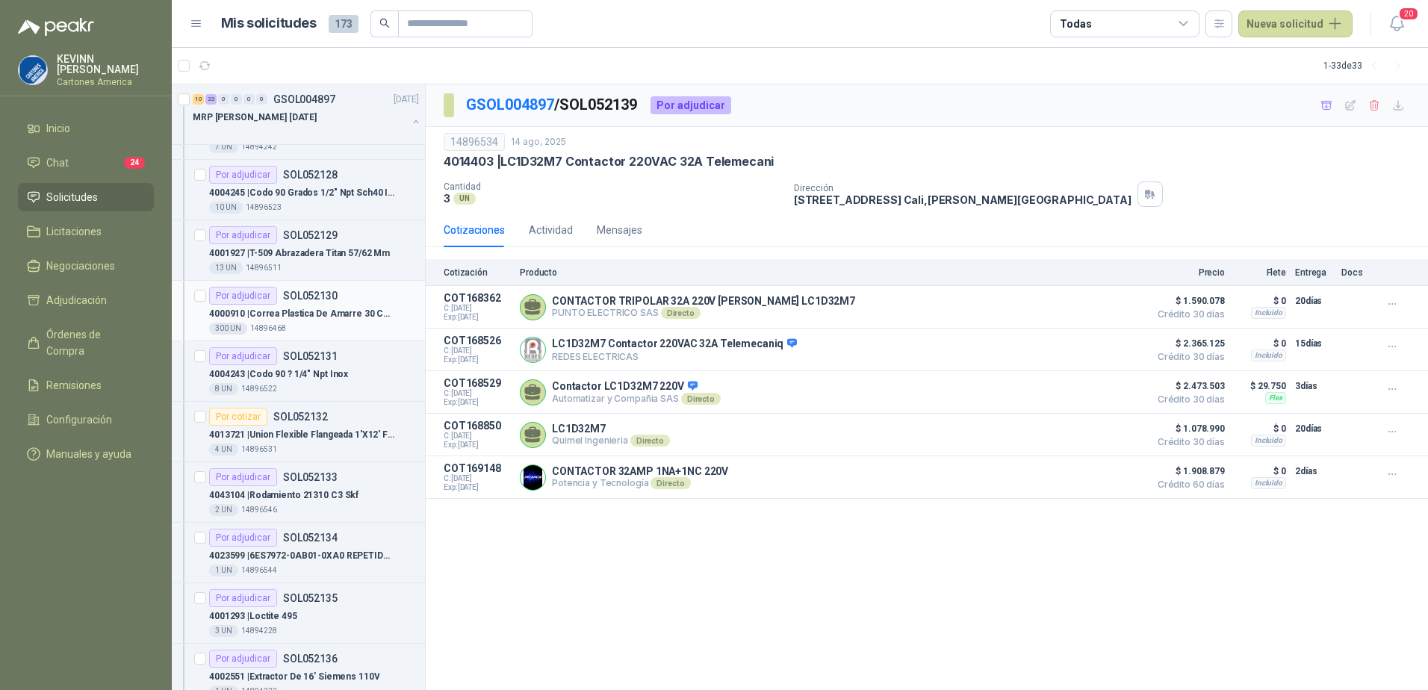
click at [320, 323] on div "300 UN 14896468" at bounding box center [314, 329] width 210 height 12
